Goal: Navigation & Orientation: Understand site structure

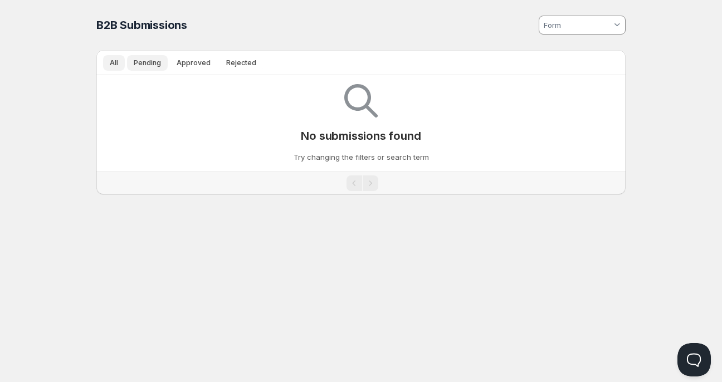
click at [166, 64] on button "Pending" at bounding box center [147, 63] width 41 height 16
click at [182, 62] on span "Approved" at bounding box center [194, 63] width 34 height 9
click at [245, 62] on span "Rejected" at bounding box center [241, 63] width 30 height 9
click at [196, 61] on span "Approved" at bounding box center [194, 63] width 34 height 9
click at [545, 23] on input at bounding box center [577, 25] width 70 height 18
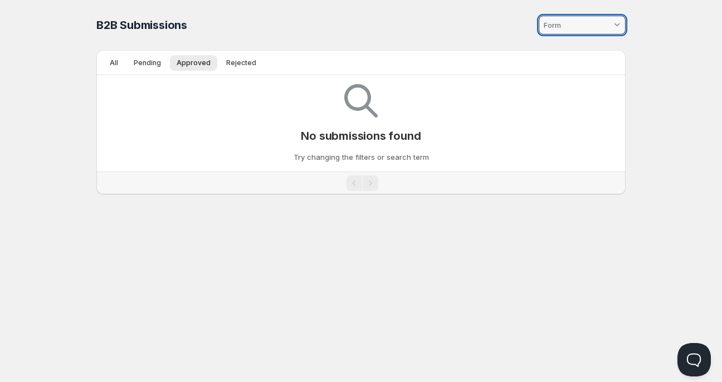
click at [599, 19] on input at bounding box center [577, 25] width 70 height 18
click at [614, 26] on div at bounding box center [617, 25] width 11 height 11
click at [619, 26] on div at bounding box center [617, 25] width 11 height 11
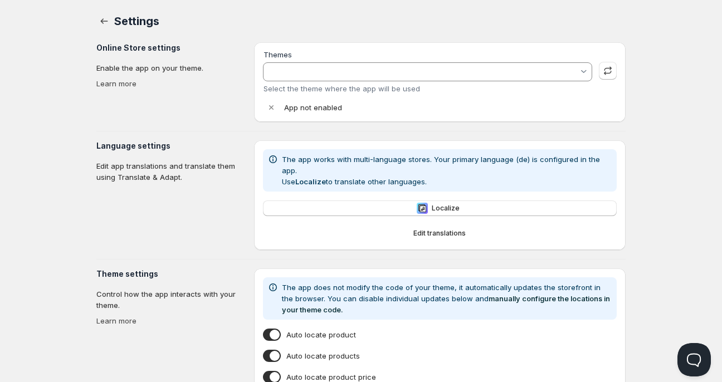
type input "Ignite_Live_250721"
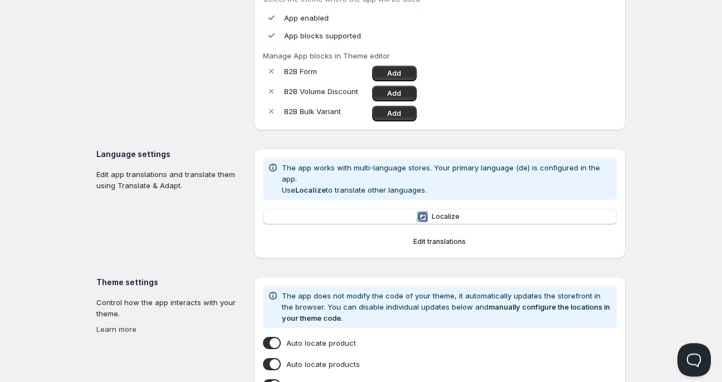
scroll to position [118, 0]
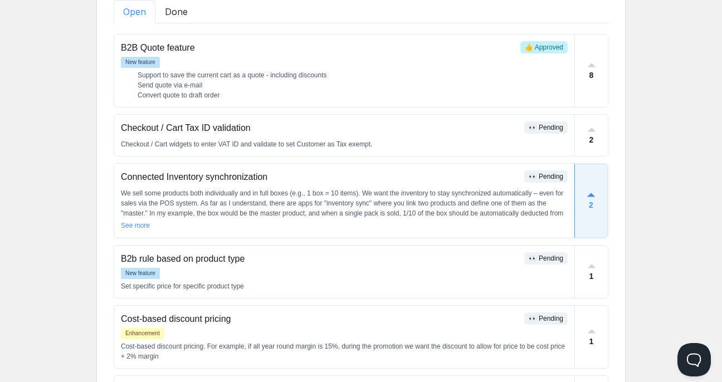
scroll to position [176, 0]
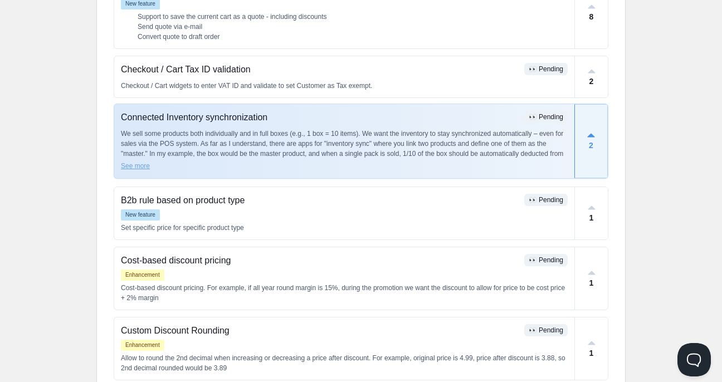
click at [139, 166] on p "See more" at bounding box center [135, 166] width 29 height 10
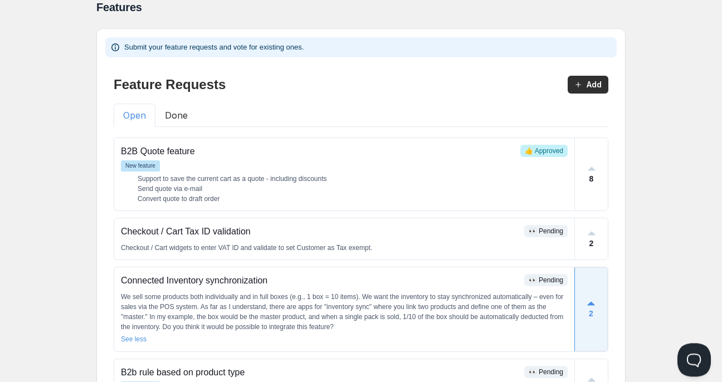
scroll to position [0, 0]
